Goal: Task Accomplishment & Management: Complete application form

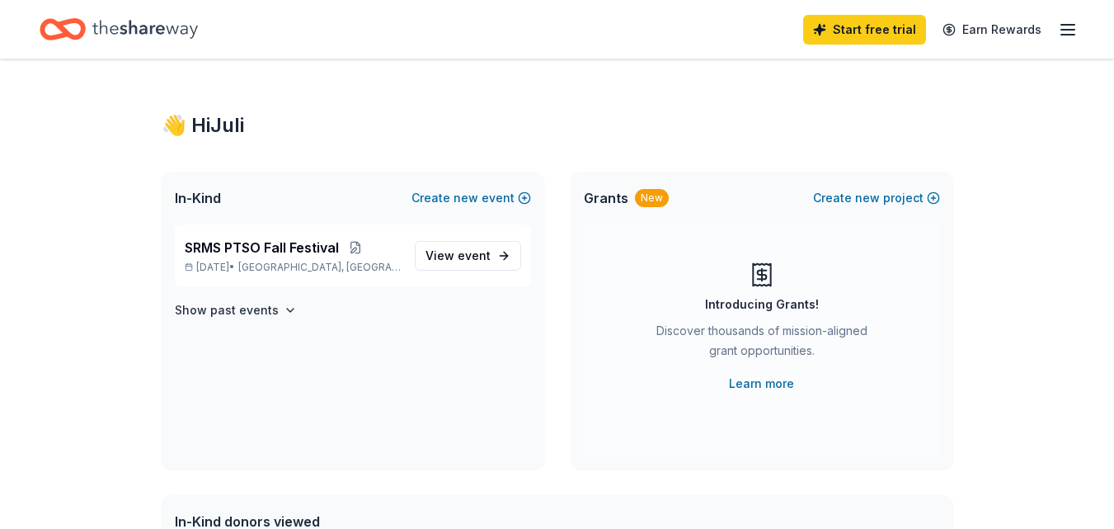
click at [1069, 32] on icon "button" at bounding box center [1068, 30] width 20 height 20
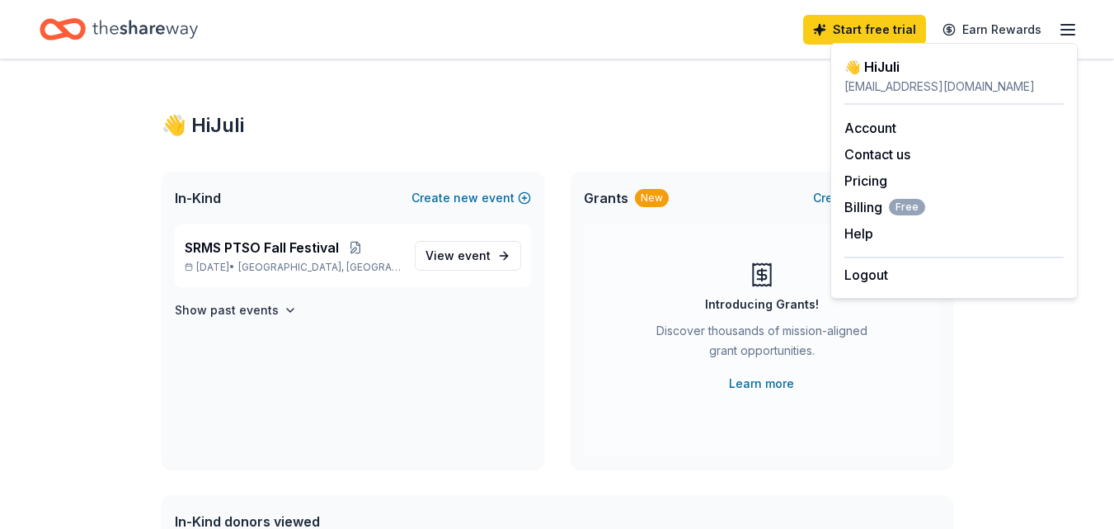
click at [166, 26] on icon "Home" at bounding box center [145, 29] width 106 height 34
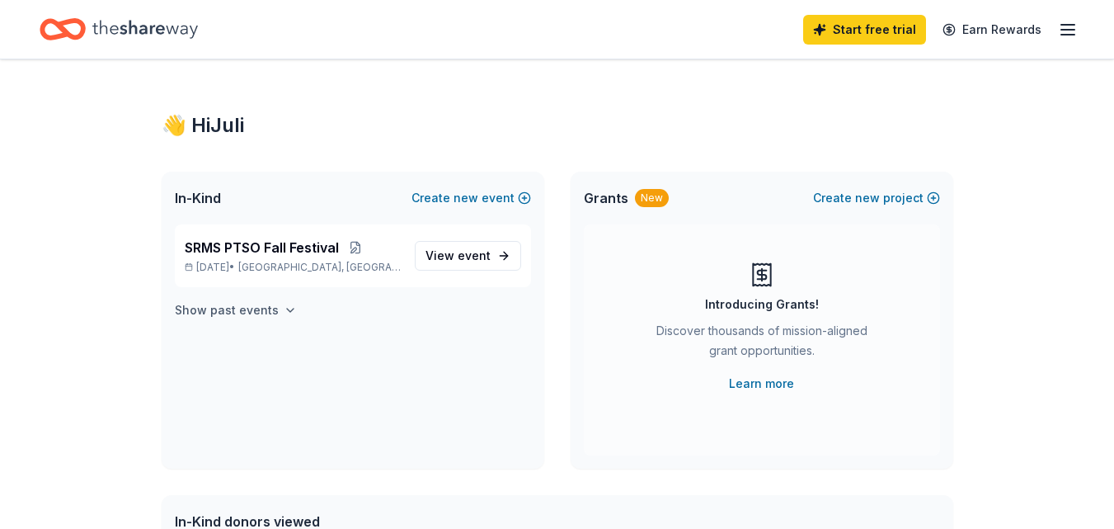
click at [268, 308] on h4 "Show past events" at bounding box center [227, 310] width 104 height 20
click at [471, 253] on span "event" at bounding box center [474, 255] width 33 height 14
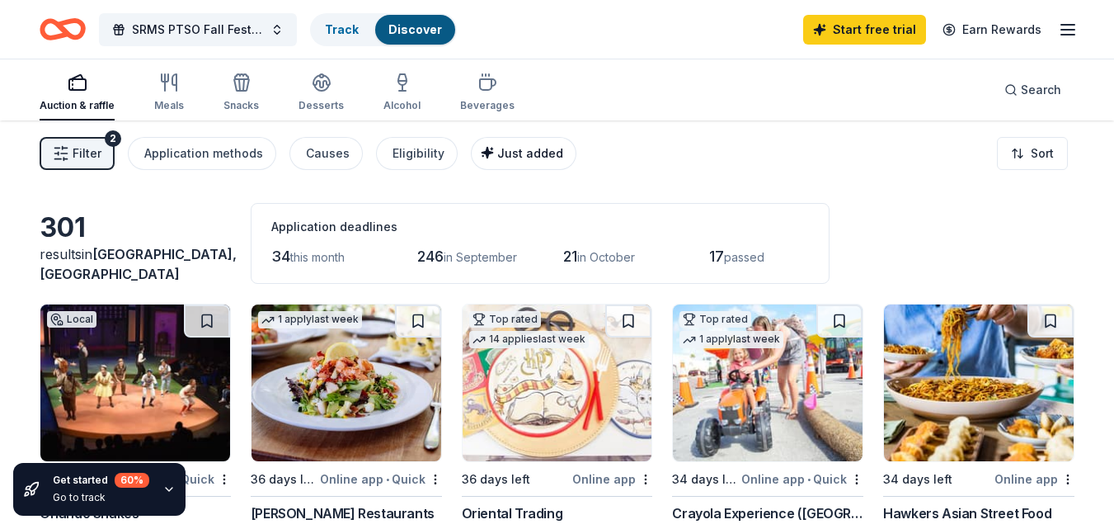
click at [522, 144] on div "Just added" at bounding box center [525, 153] width 76 height 20
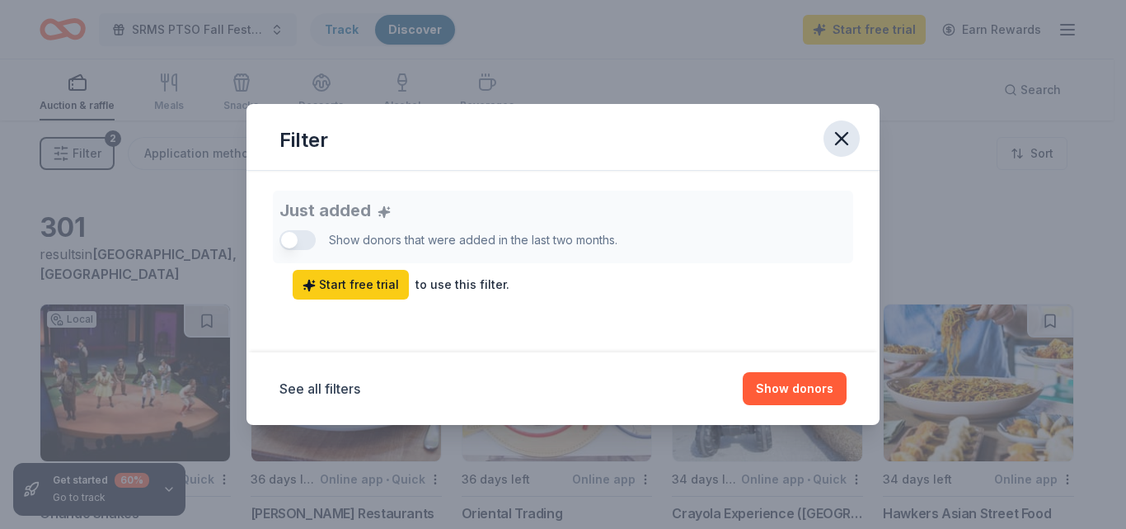
click at [834, 142] on icon "button" at bounding box center [841, 138] width 23 height 23
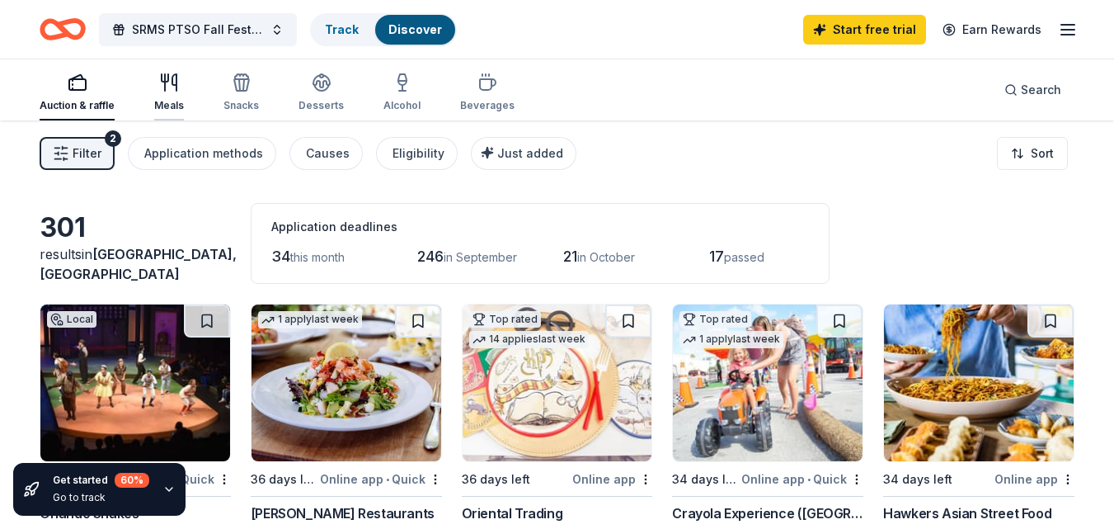
click at [174, 88] on icon "button" at bounding box center [169, 83] width 20 height 20
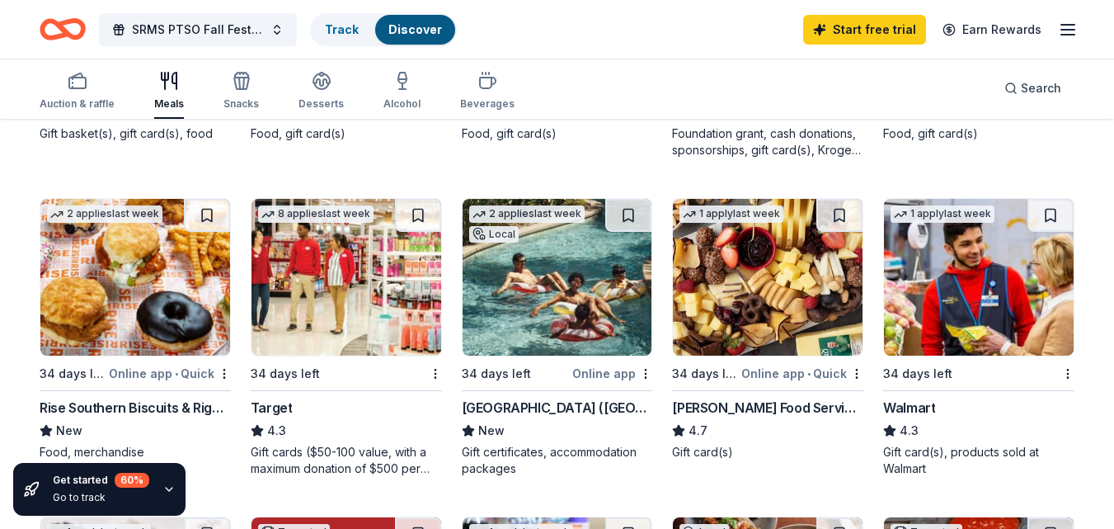
scroll to position [824, 0]
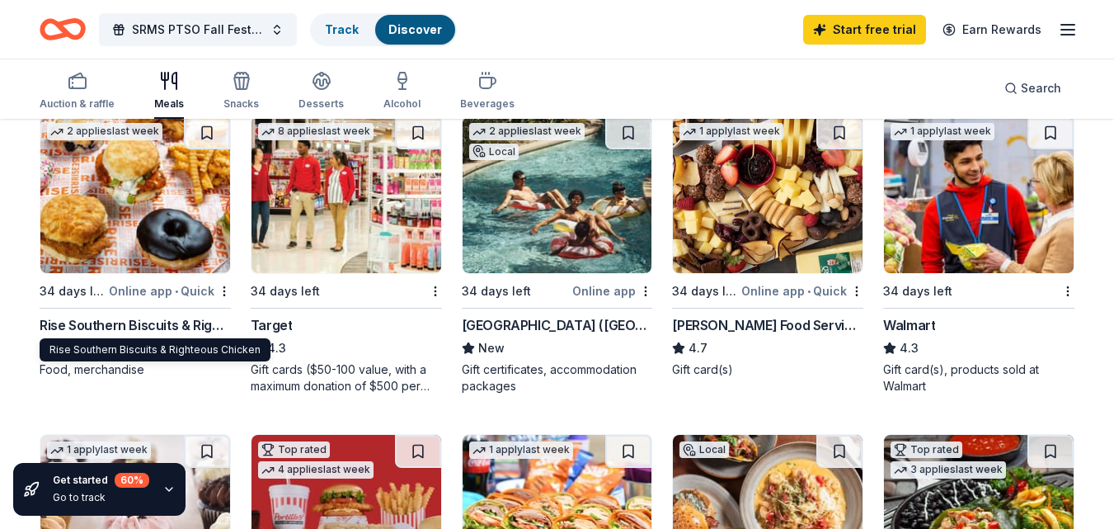
click at [585, 251] on img at bounding box center [558, 194] width 190 height 157
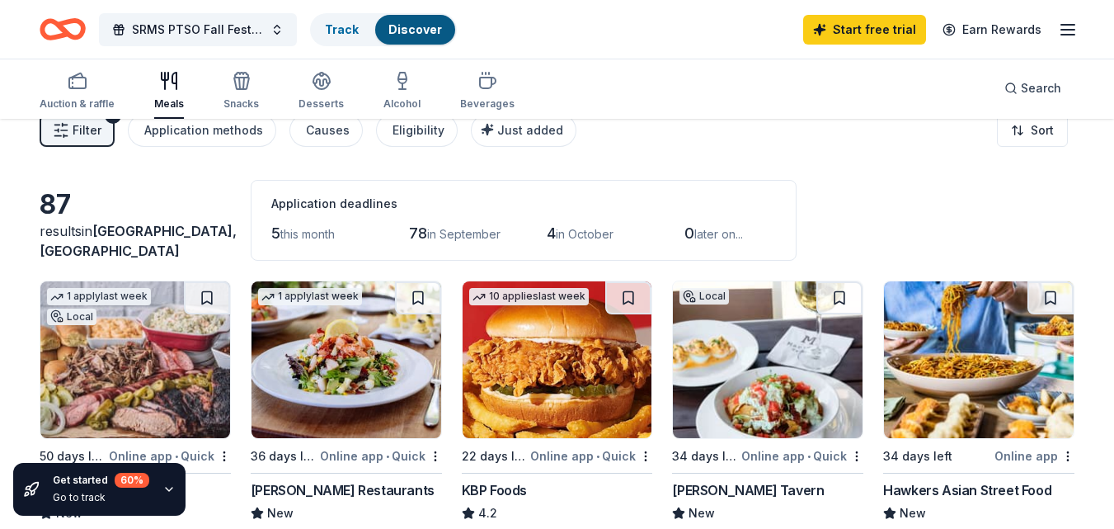
scroll to position [0, 0]
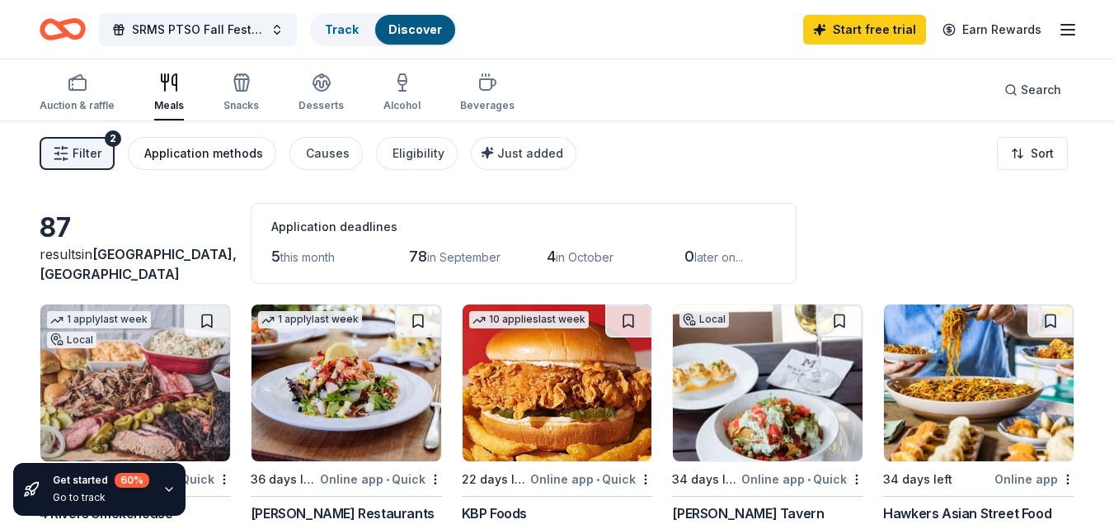
click at [243, 150] on div "Application methods" at bounding box center [203, 153] width 119 height 20
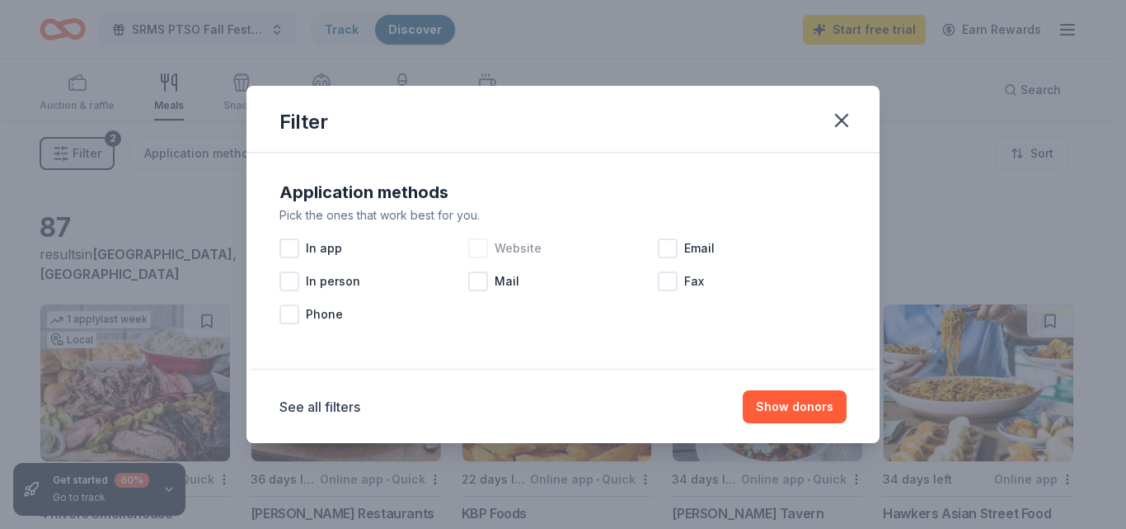
click at [477, 251] on div at bounding box center [478, 248] width 20 height 20
click at [797, 403] on button "Show 58 donors" at bounding box center [787, 406] width 120 height 33
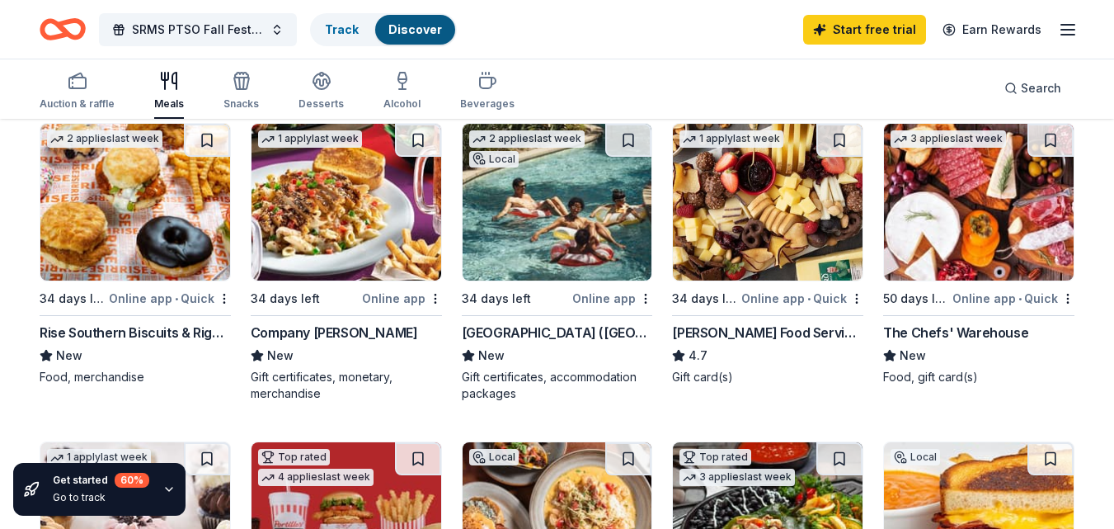
scroll to position [824, 0]
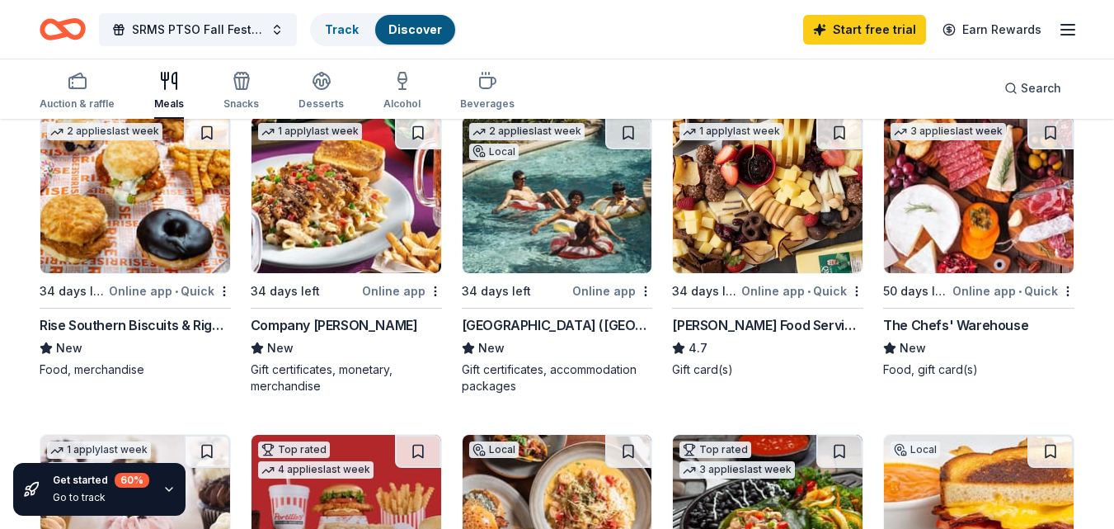
click at [322, 195] on img at bounding box center [346, 194] width 190 height 157
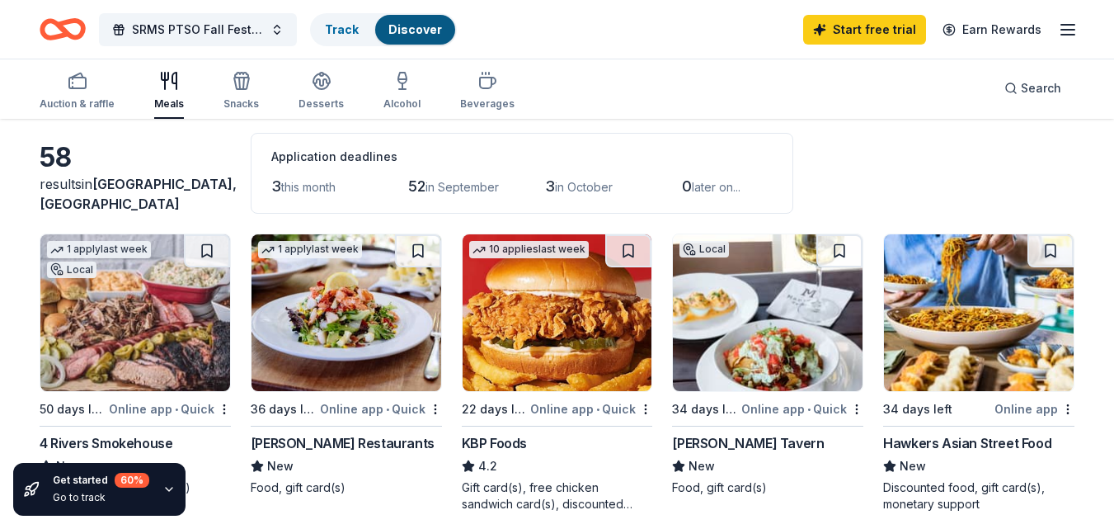
scroll to position [0, 0]
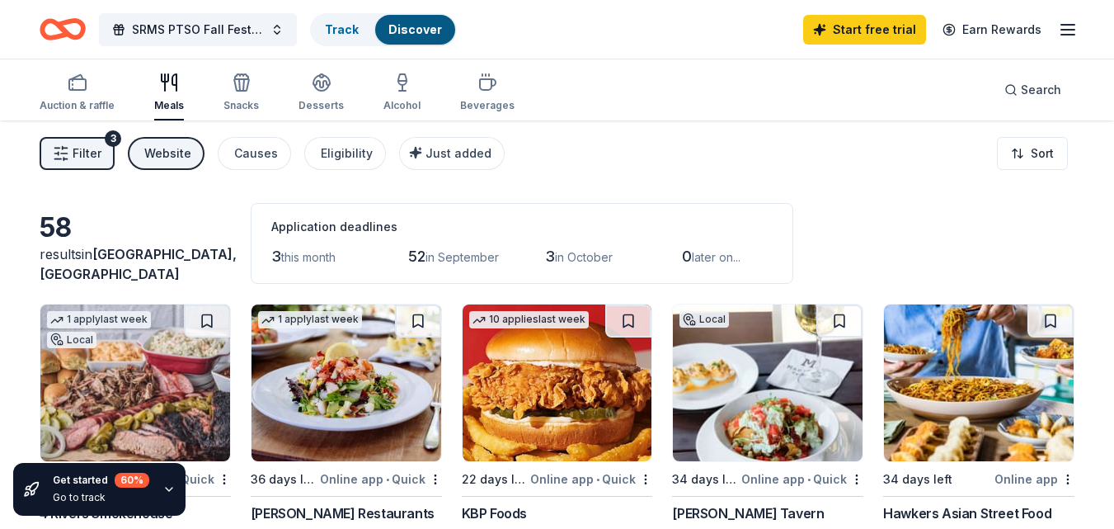
click at [184, 153] on div "Website" at bounding box center [167, 153] width 47 height 20
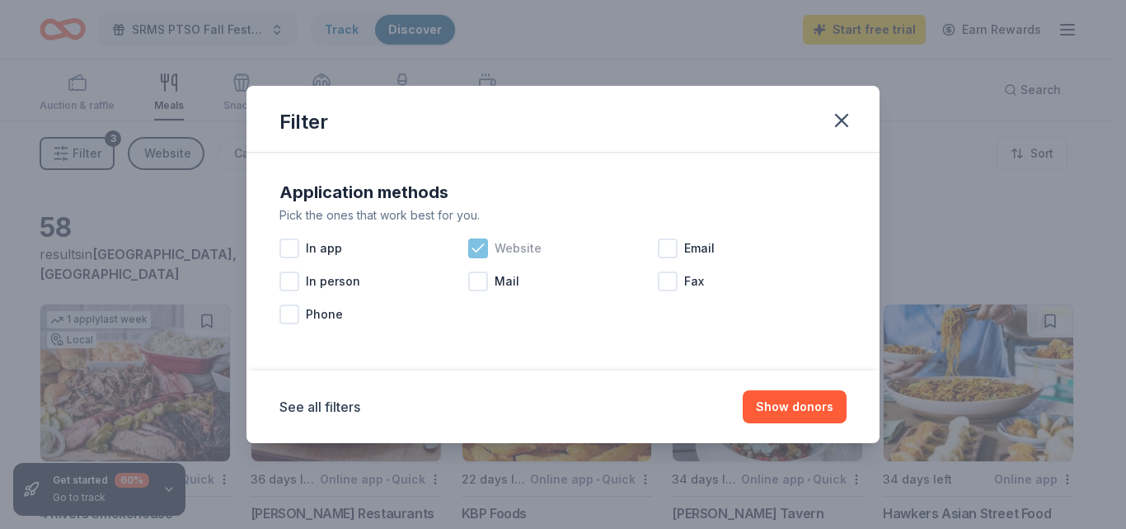
click at [482, 247] on icon at bounding box center [478, 247] width 11 height 7
click at [672, 247] on div at bounding box center [668, 248] width 20 height 20
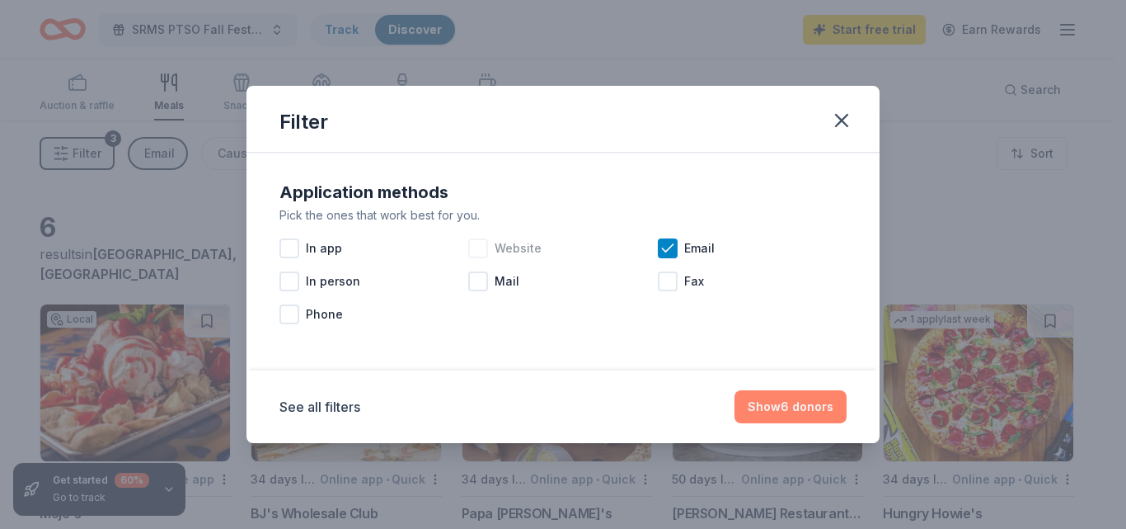
click at [791, 406] on button "Show 6 donors" at bounding box center [791, 406] width 112 height 33
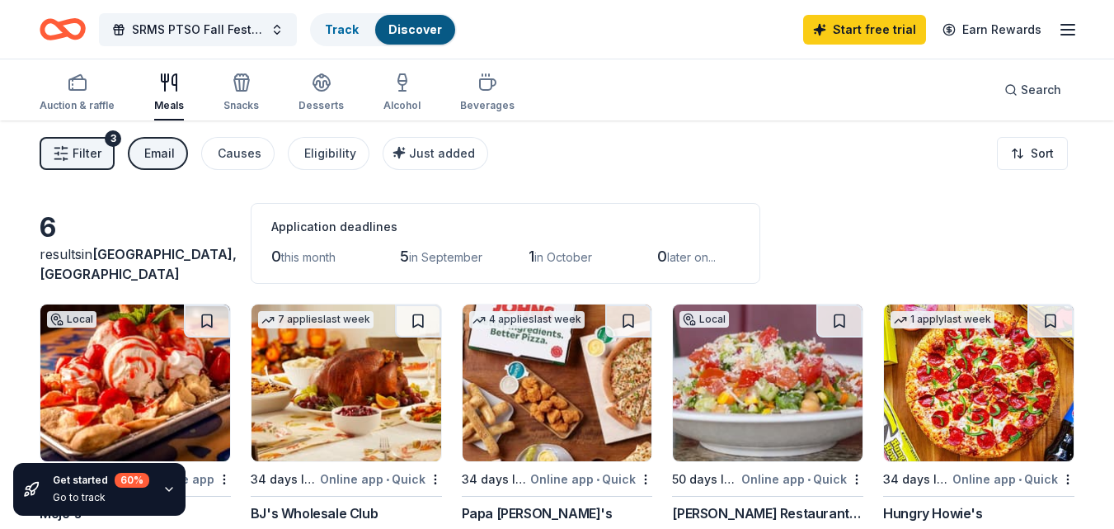
click at [167, 148] on div "Email" at bounding box center [159, 153] width 31 height 20
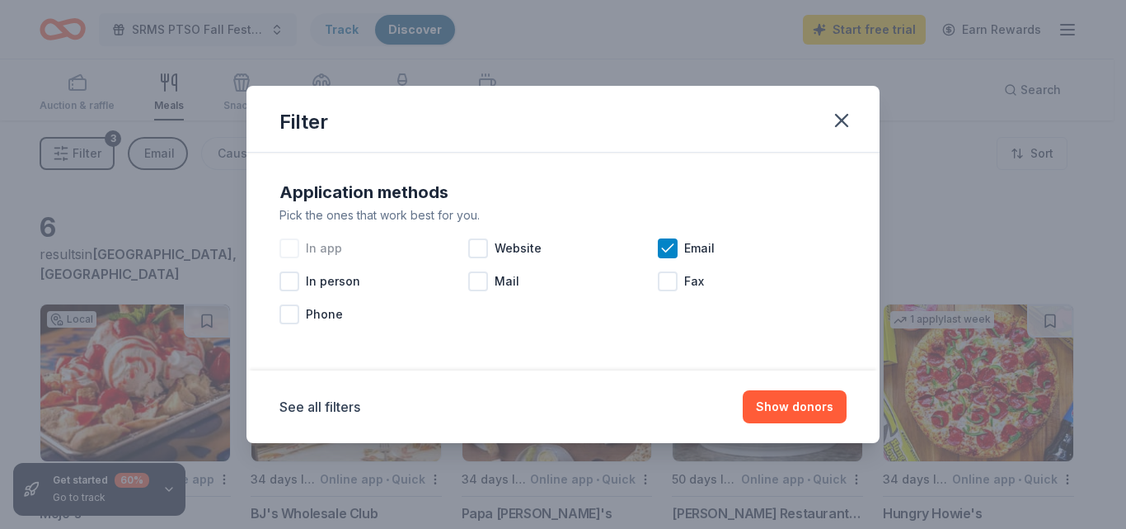
click at [284, 255] on div at bounding box center [290, 248] width 20 height 20
click at [660, 248] on icon at bounding box center [668, 248] width 16 height 16
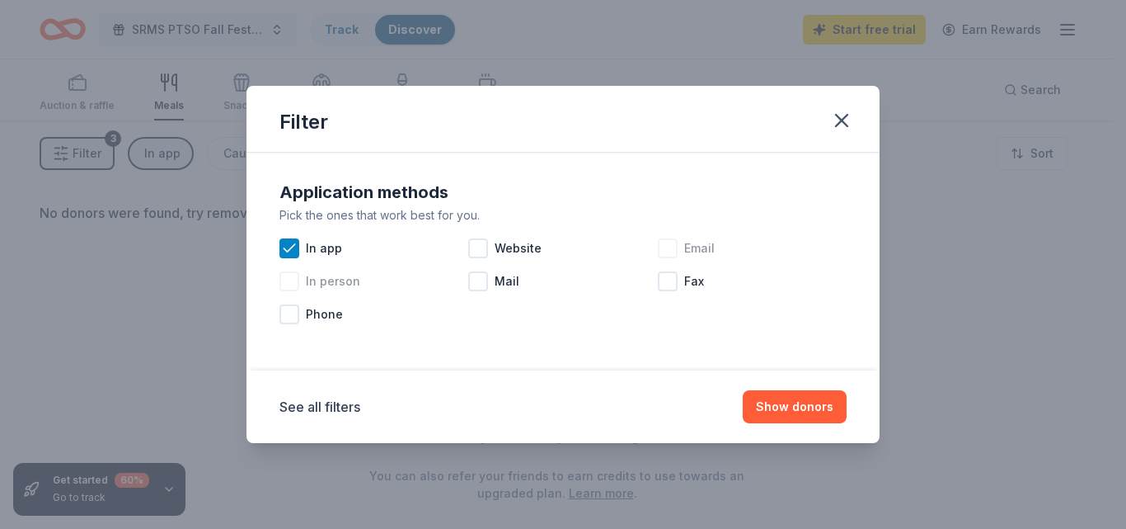
click at [287, 285] on div at bounding box center [290, 281] width 20 height 20
click at [282, 240] on icon at bounding box center [289, 248] width 16 height 16
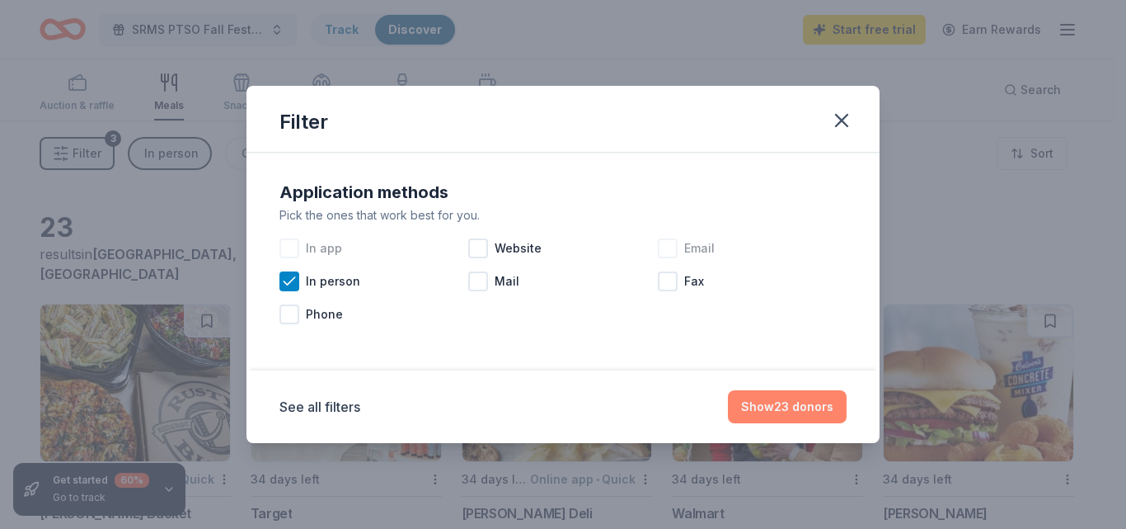
click at [802, 407] on button "Show 23 donors" at bounding box center [787, 406] width 119 height 33
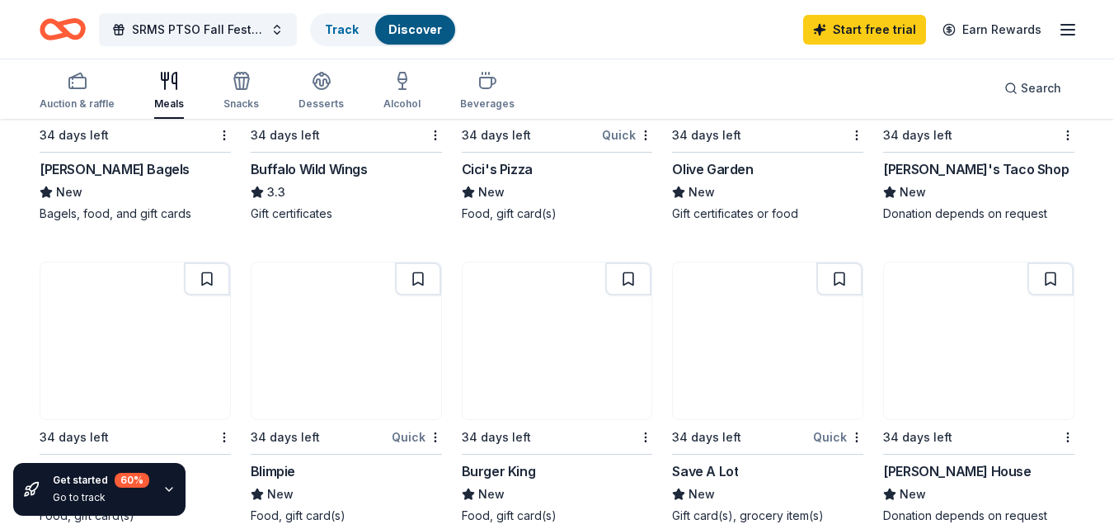
scroll to position [1072, 0]
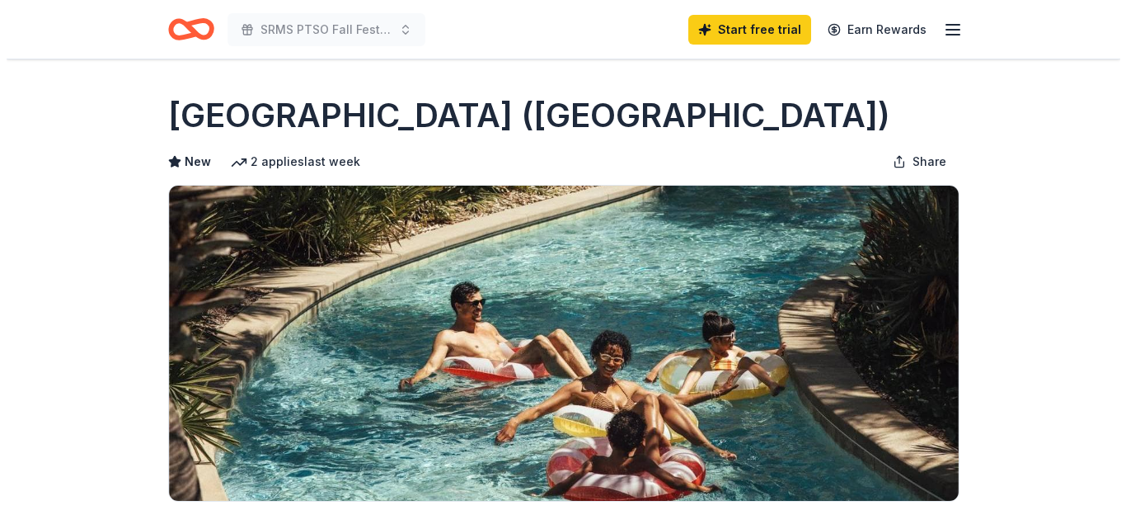
scroll to position [412, 0]
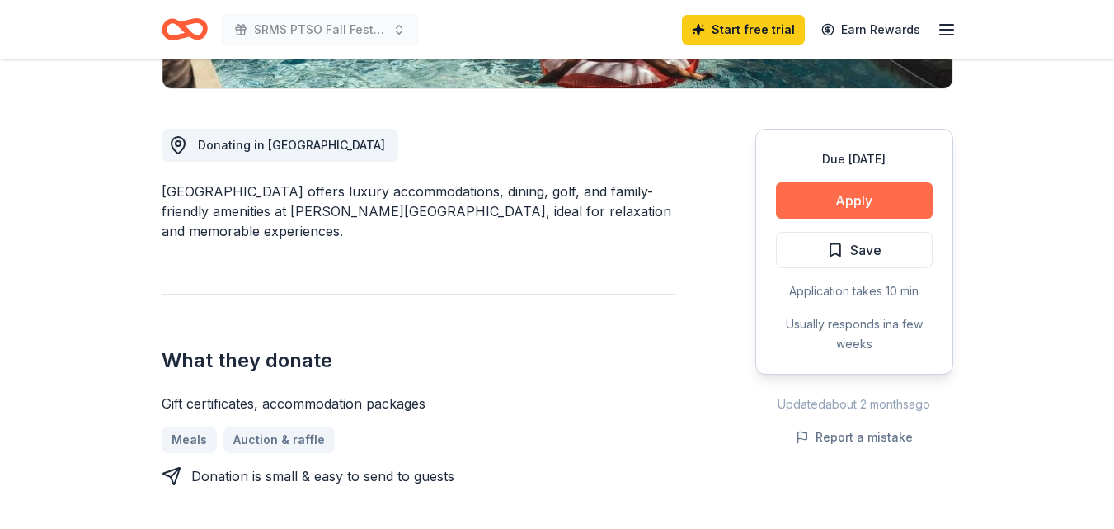
click at [841, 194] on button "Apply" at bounding box center [854, 200] width 157 height 36
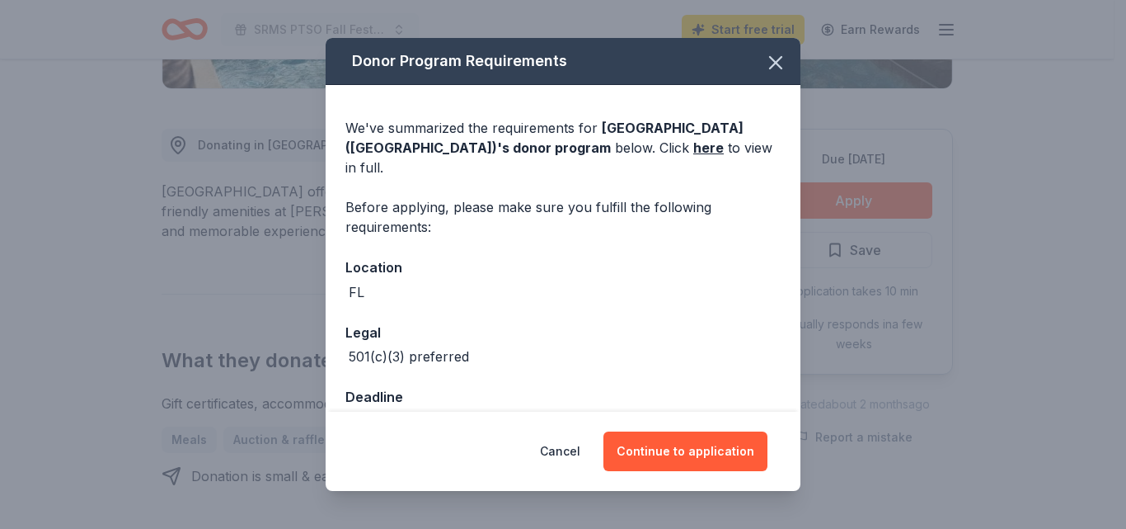
scroll to position [23, 0]
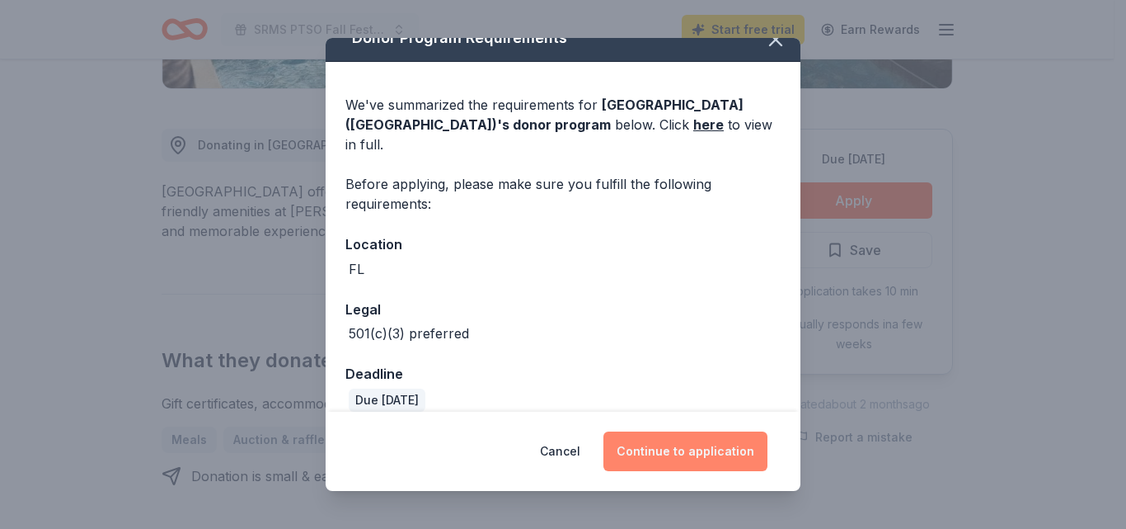
click at [698, 455] on button "Continue to application" at bounding box center [686, 451] width 164 height 40
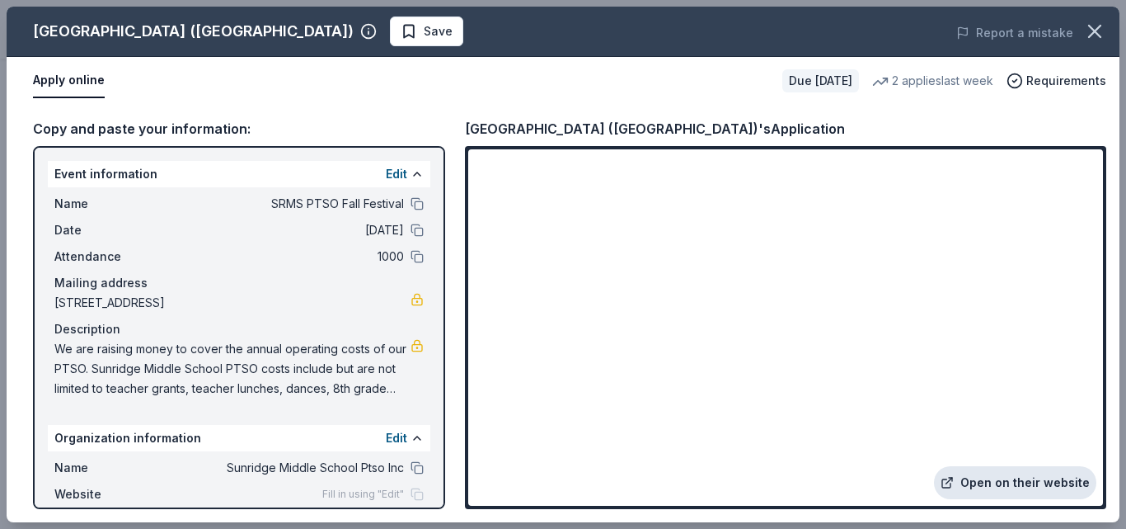
click at [1014, 481] on link "Open on their website" at bounding box center [1015, 482] width 162 height 33
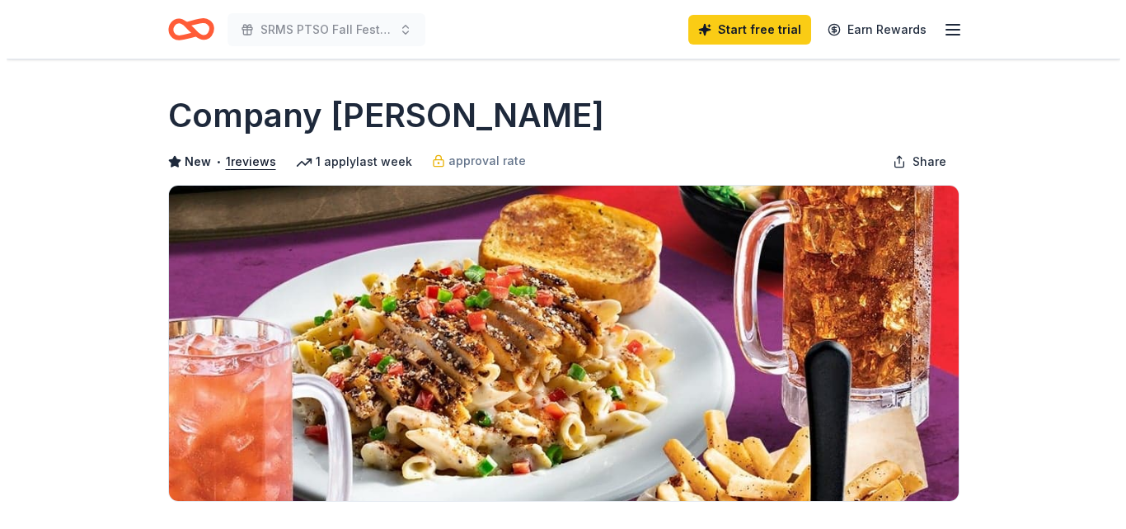
scroll to position [330, 0]
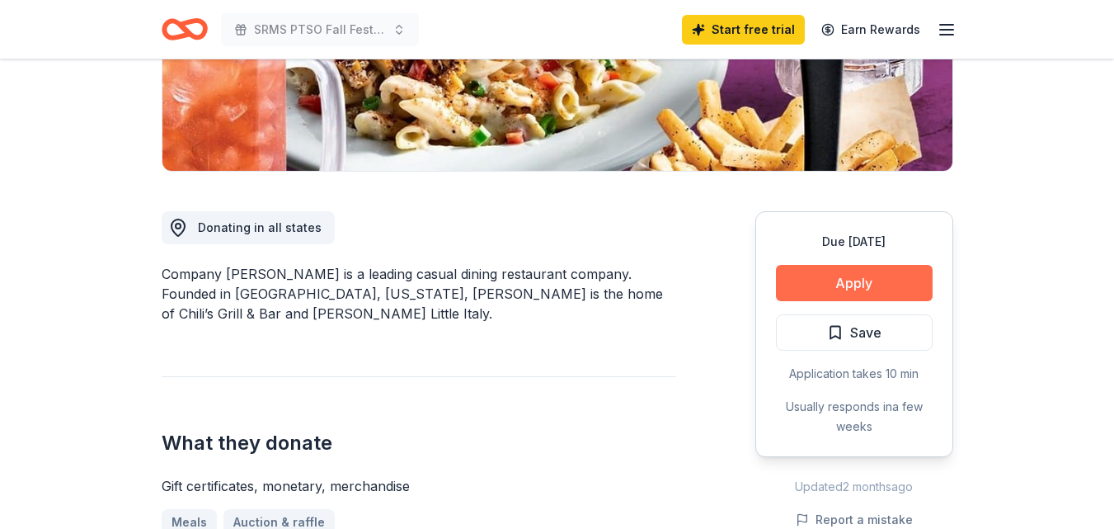
click at [870, 287] on button "Apply" at bounding box center [854, 283] width 157 height 36
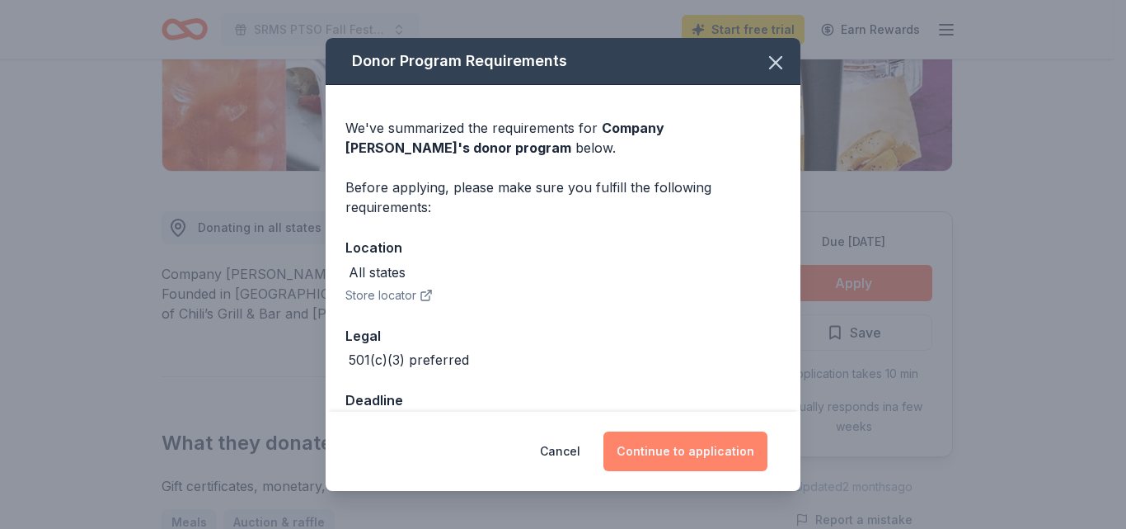
click at [689, 447] on button "Continue to application" at bounding box center [686, 451] width 164 height 40
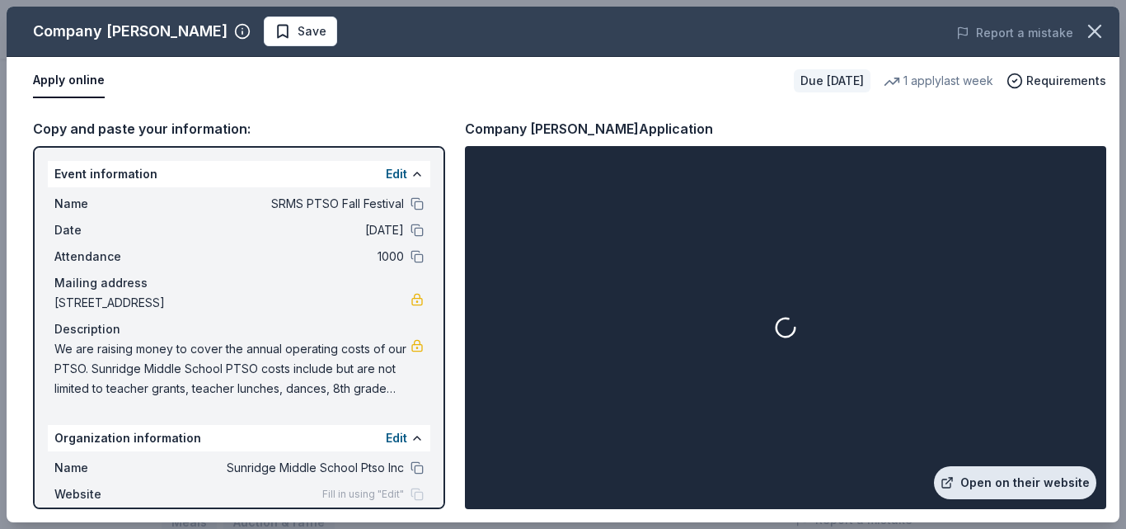
click at [1048, 488] on link "Open on their website" at bounding box center [1015, 482] width 162 height 33
